Goal: Navigation & Orientation: Find specific page/section

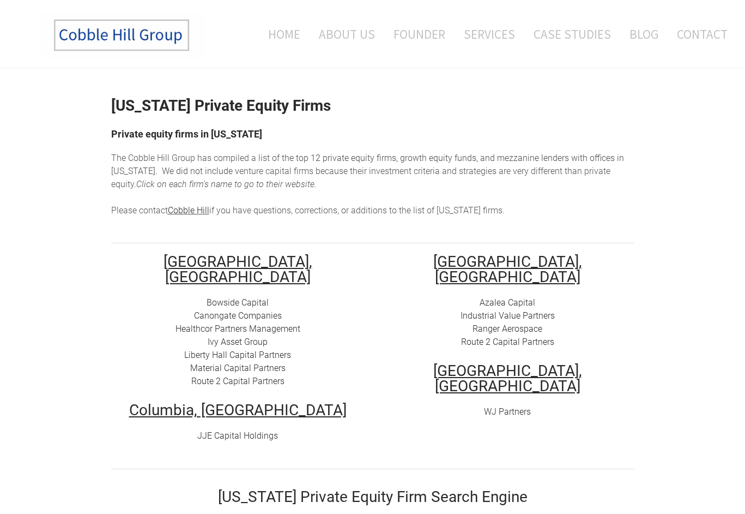
click at [118, 37] on img at bounding box center [123, 35] width 164 height 48
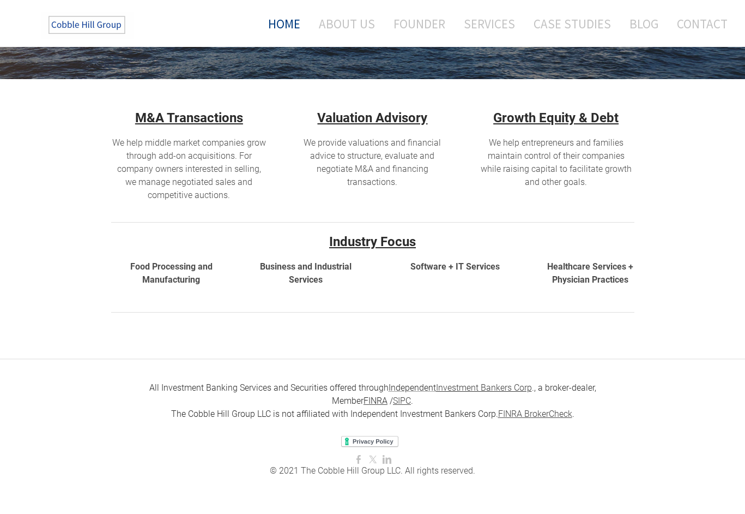
scroll to position [288, 0]
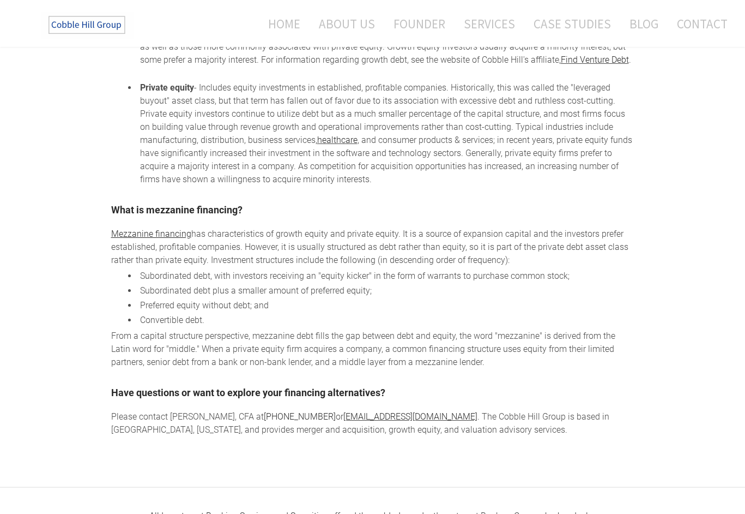
scroll to position [1051, 0]
